Goal: Connect with others: Connect with others

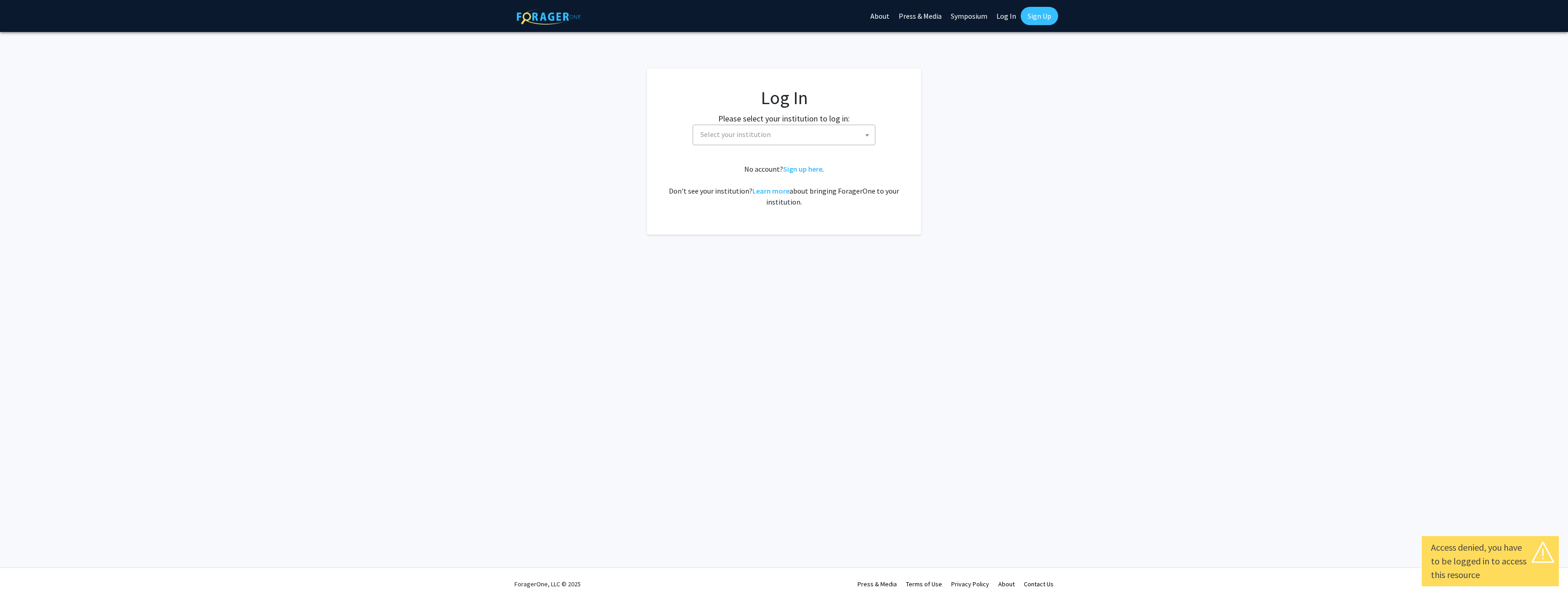
select select
click at [794, 139] on span "Select your institution" at bounding box center [786, 134] width 178 height 19
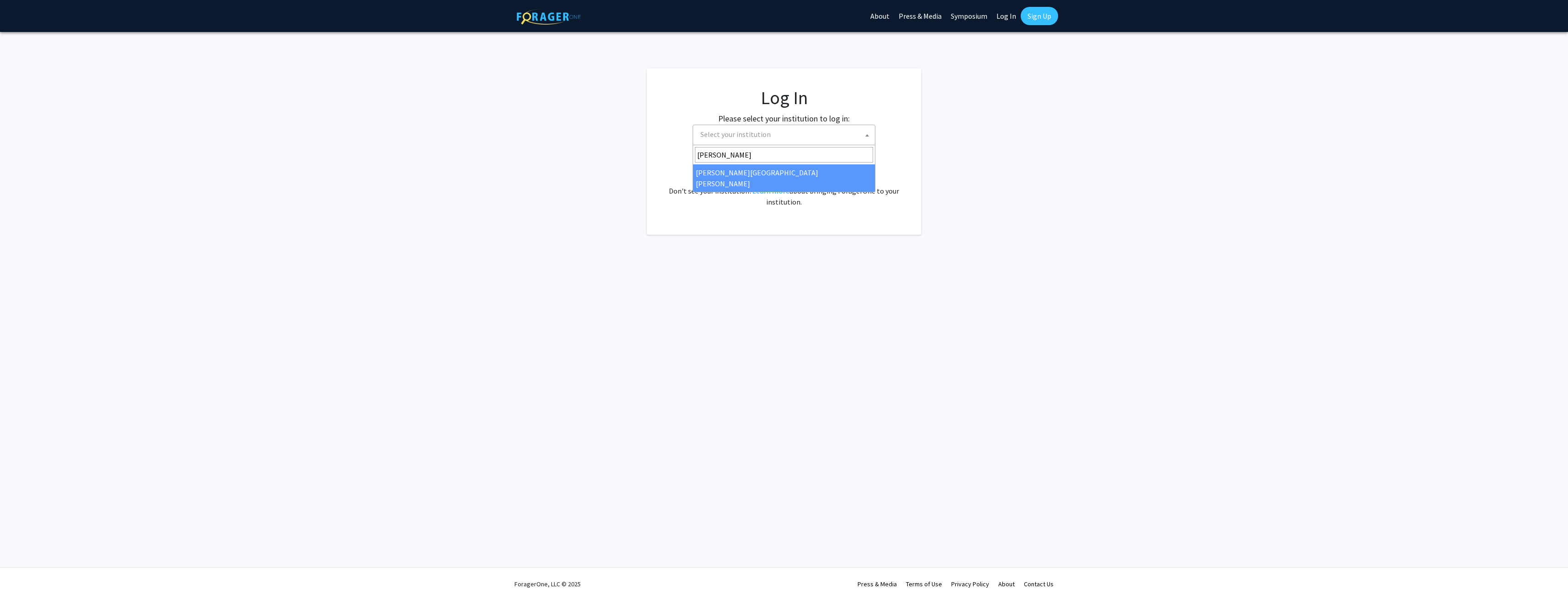
type input "johns"
select select "1"
click at [787, 155] on fg-card-body "Log In Please select your institution to log in: Baylor University Brandeis Uni…" at bounding box center [784, 152] width 237 height 130
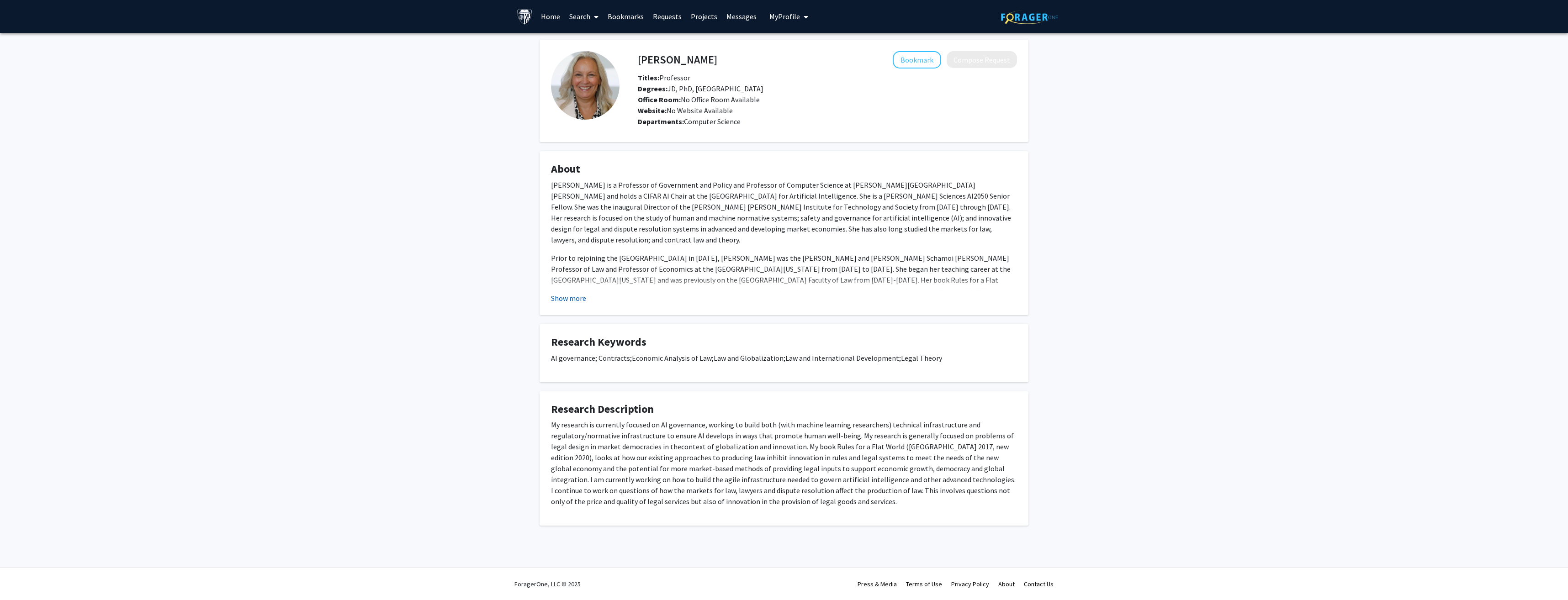
click at [565, 296] on button "Show more" at bounding box center [569, 298] width 35 height 11
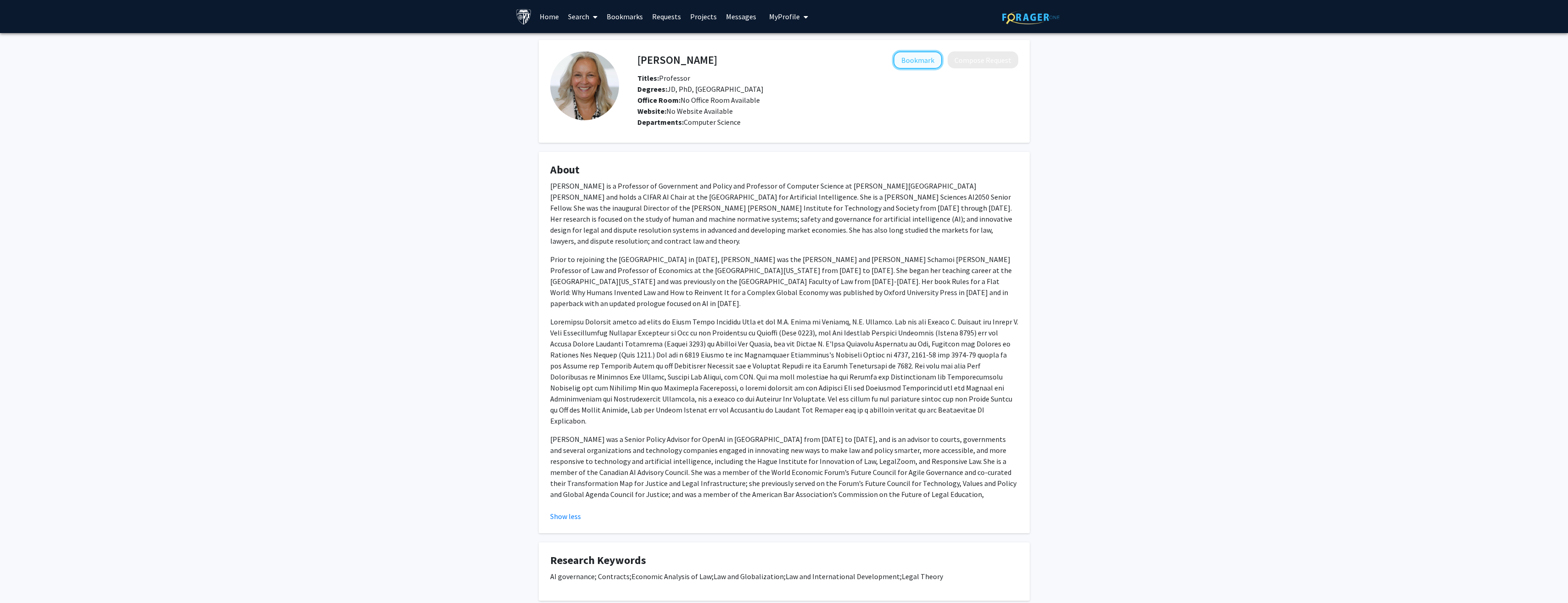
click at [915, 61] on button "Bookmark" at bounding box center [918, 60] width 49 height 18
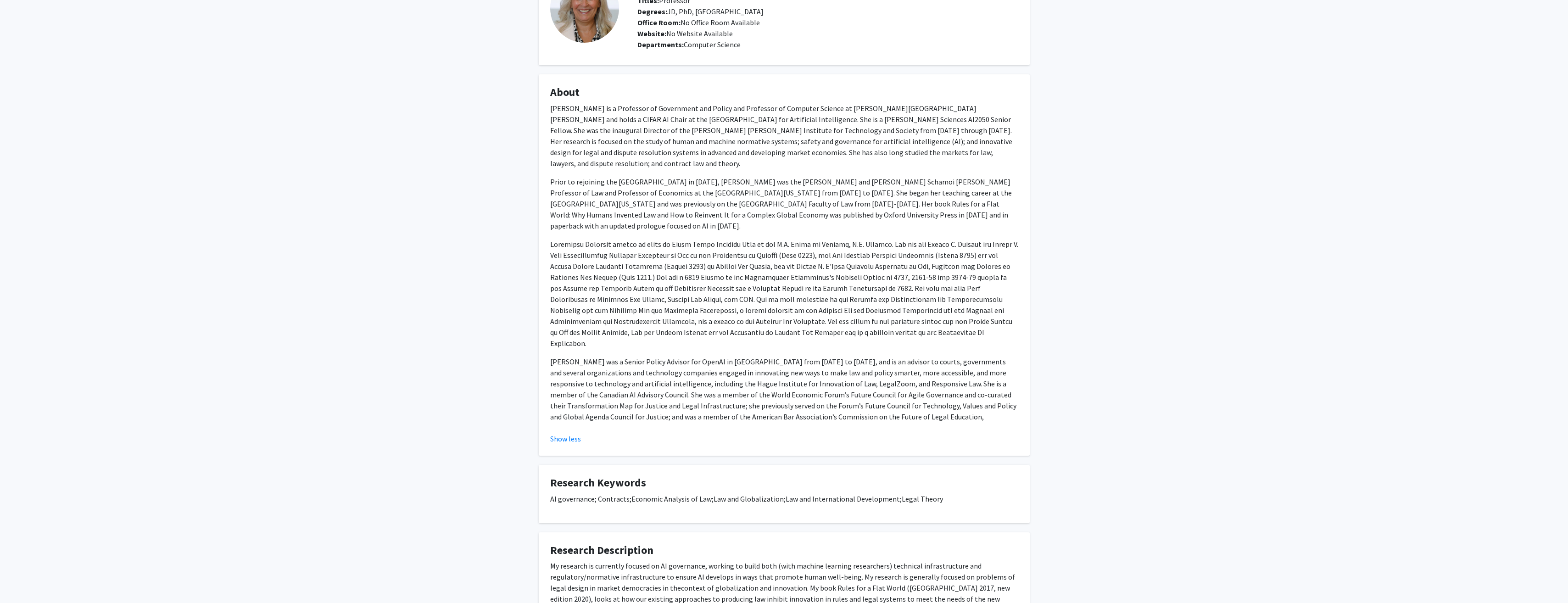
scroll to position [166, 0]
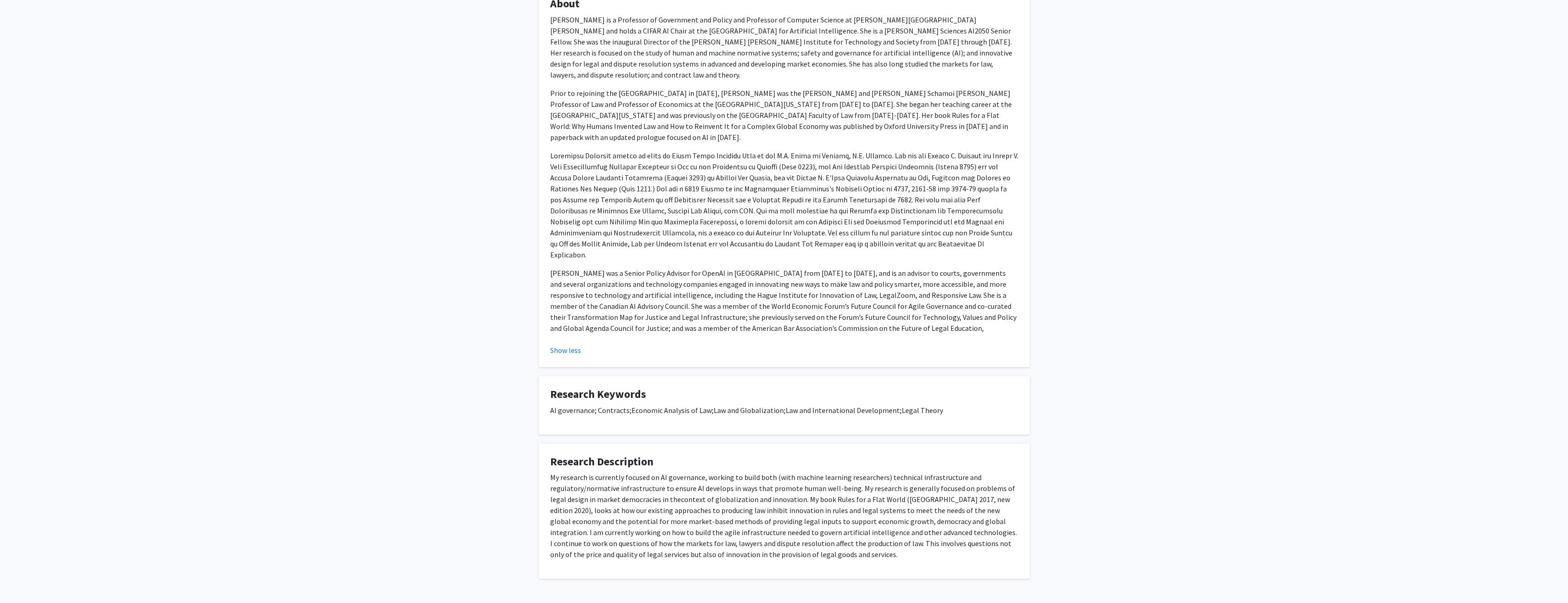
click at [411, 281] on div "[PERSON_NAME] Remove Bookmark Compose Request Titles: Professor Degrees: JD, Ph…" at bounding box center [784, 237] width 1568 height 742
